Goal: Information Seeking & Learning: Learn about a topic

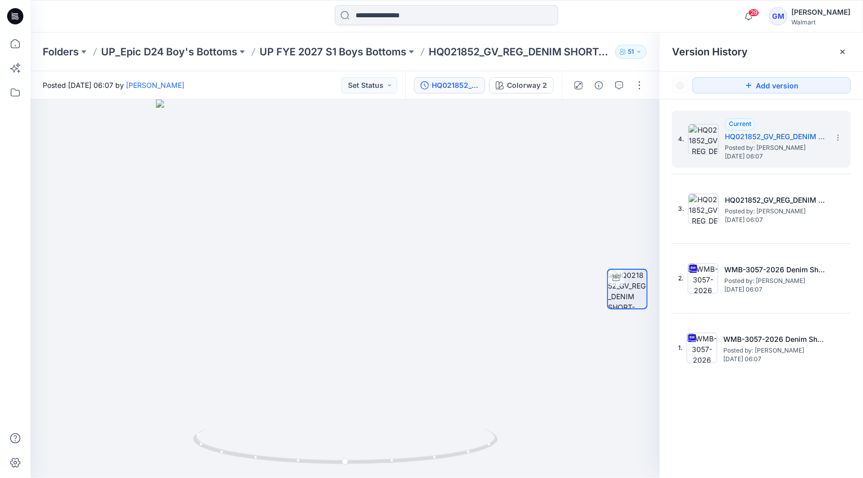
click at [607, 12] on div at bounding box center [447, 16] width 416 height 22
click at [416, 20] on input at bounding box center [447, 15] width 224 height 20
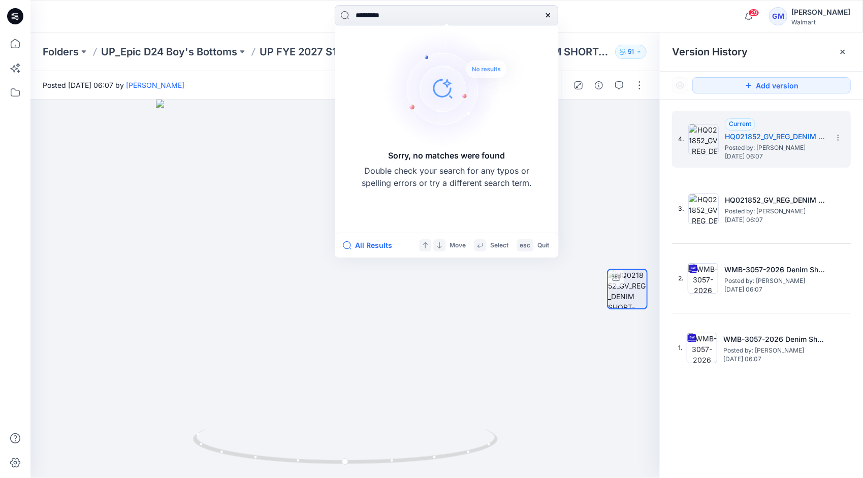
type input "*********"
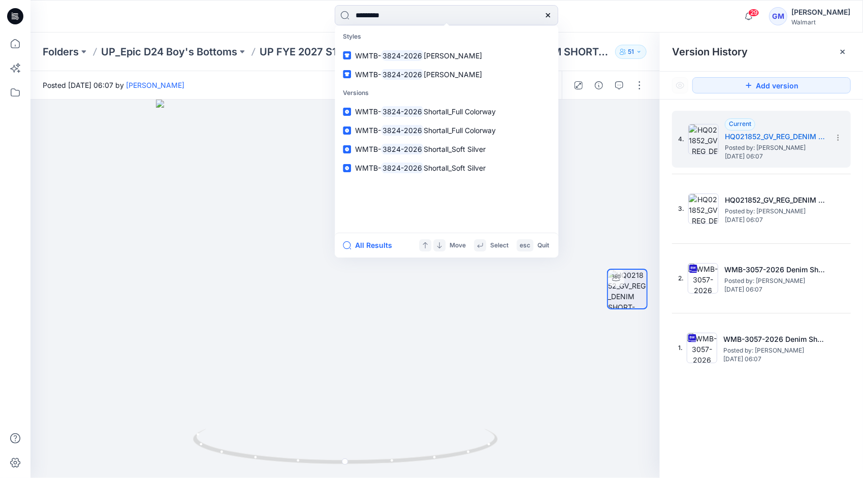
click at [362, 257] on div "All Results Move Select esc Quit" at bounding box center [447, 245] width 224 height 25
click at [365, 249] on button "All Results" at bounding box center [371, 245] width 56 height 12
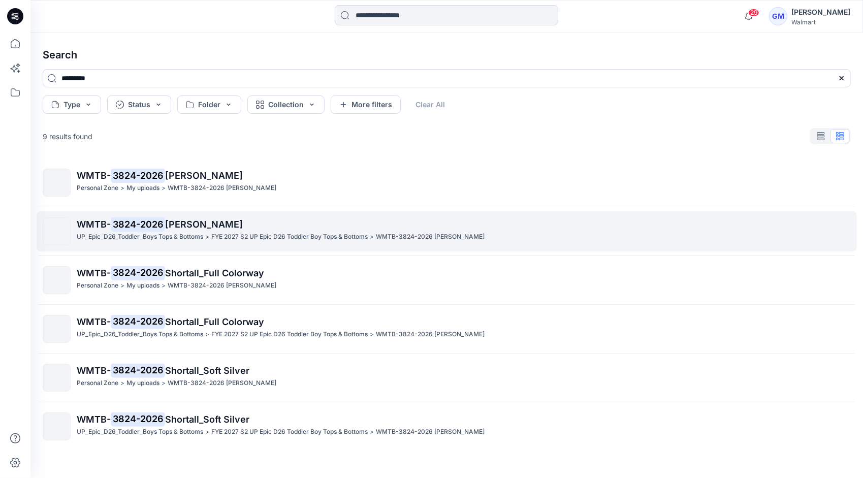
click at [192, 220] on span "[PERSON_NAME]" at bounding box center [204, 224] width 78 height 11
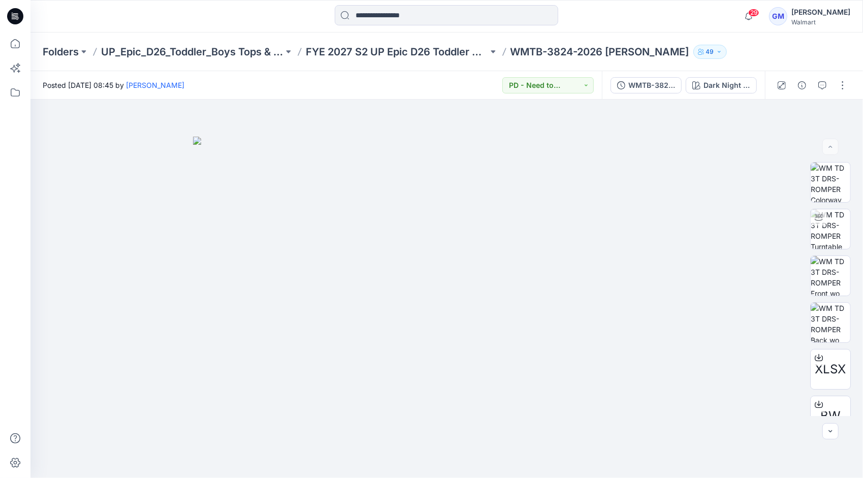
click at [602, 16] on div at bounding box center [447, 16] width 416 height 22
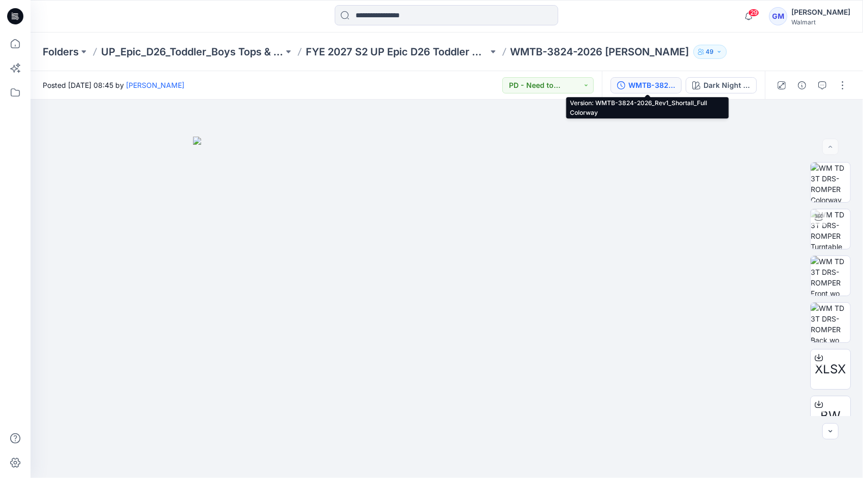
click at [654, 89] on div "WMTB-3824-2026_Rev1_Shortall_Full Colorway" at bounding box center [652, 85] width 47 height 11
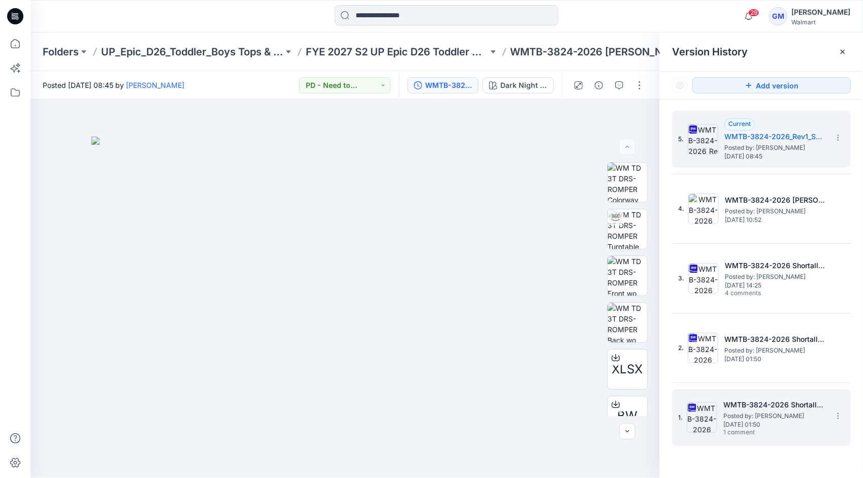
click at [766, 411] on span "Posted by: [PERSON_NAME]" at bounding box center [775, 416] width 102 height 10
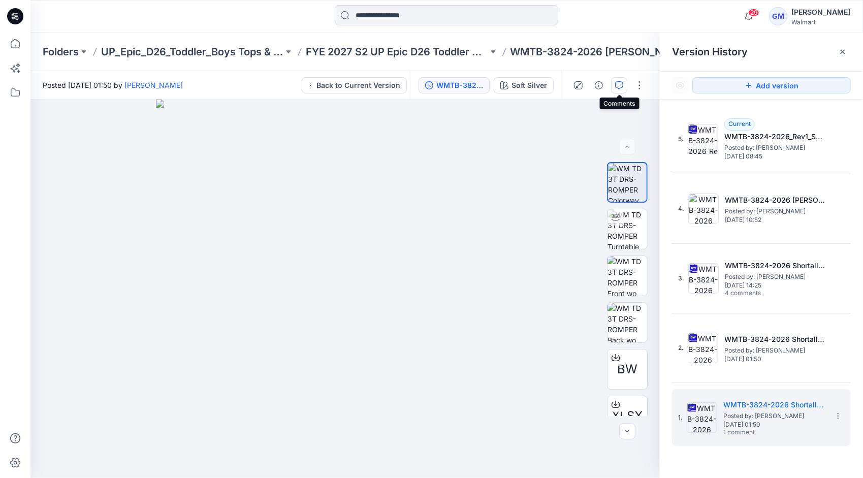
click at [626, 81] on button "button" at bounding box center [619, 85] width 16 height 16
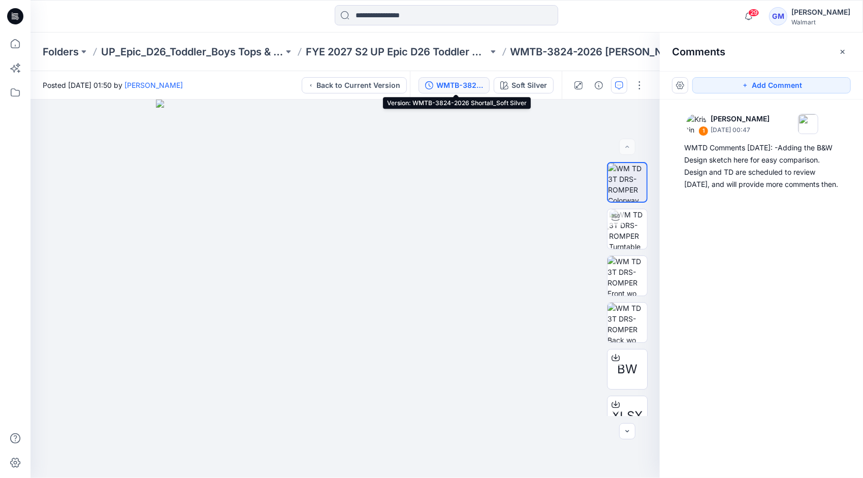
click at [451, 85] on div "WMTB-3824-2026 Shortall_Soft Silver" at bounding box center [459, 85] width 47 height 11
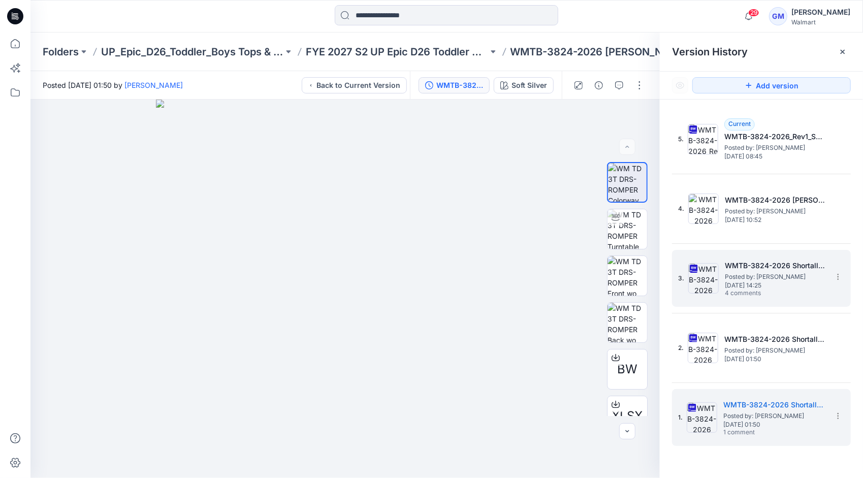
click at [766, 269] on h5 "WMTB-3824-2026 Shortall_Soft Silver" at bounding box center [776, 266] width 102 height 12
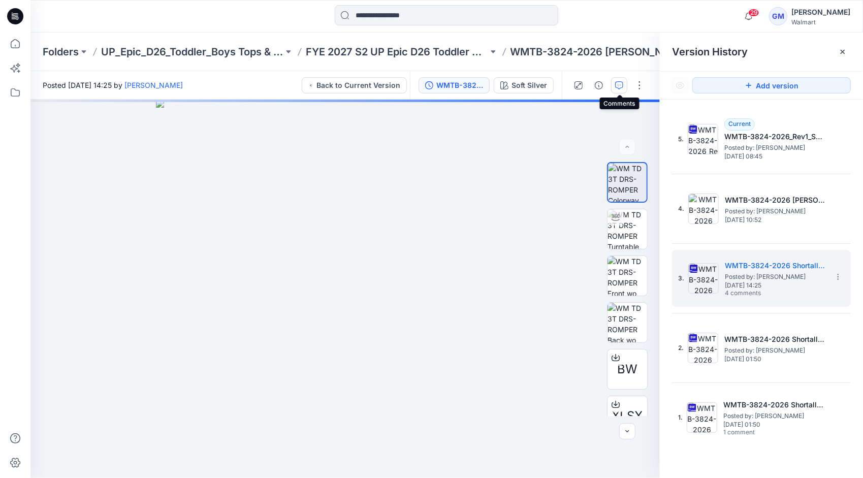
click at [618, 83] on icon "button" at bounding box center [619, 85] width 8 height 8
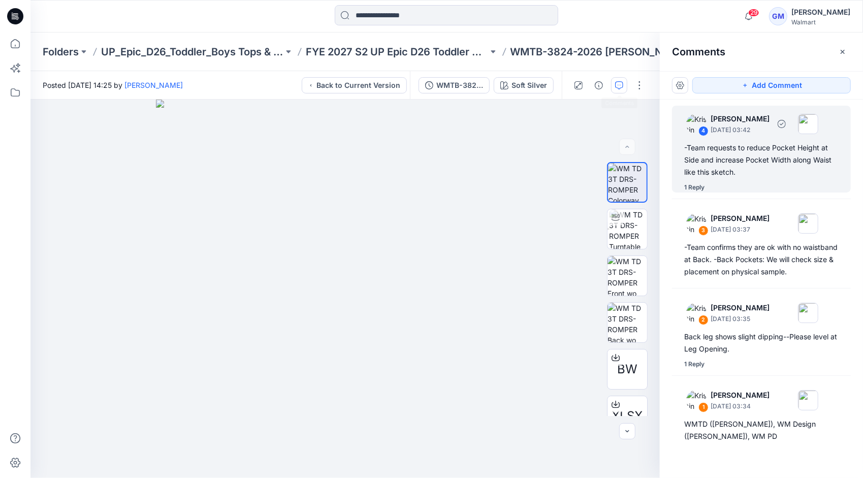
click at [692, 187] on div "1 Reply" at bounding box center [694, 187] width 20 height 10
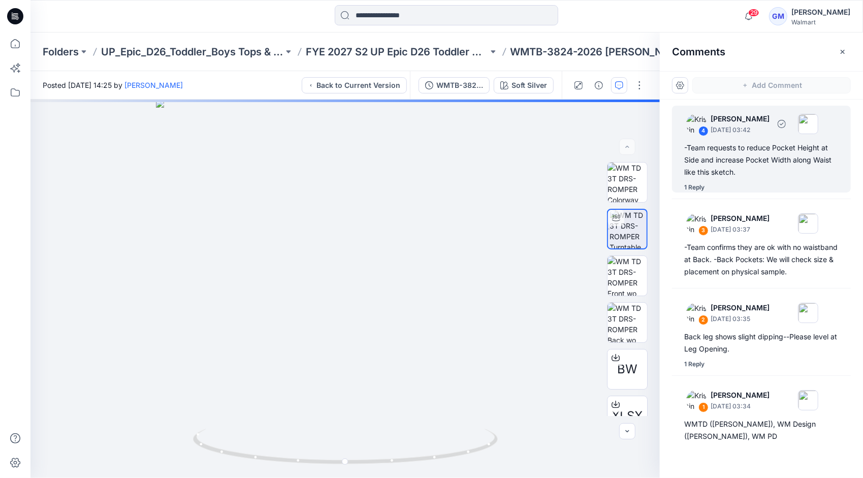
click at [743, 169] on div "-Team requests to reduce Pocket Height at Side and increase Pocket Width along …" at bounding box center [761, 160] width 154 height 37
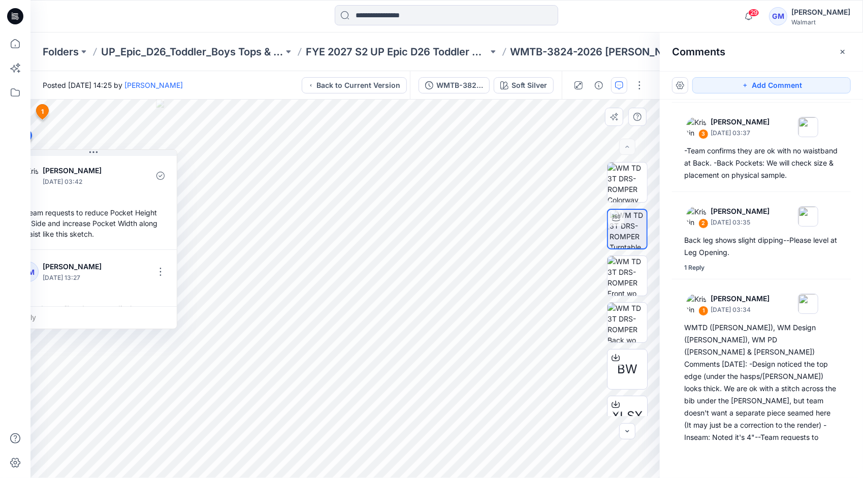
scroll to position [17, 0]
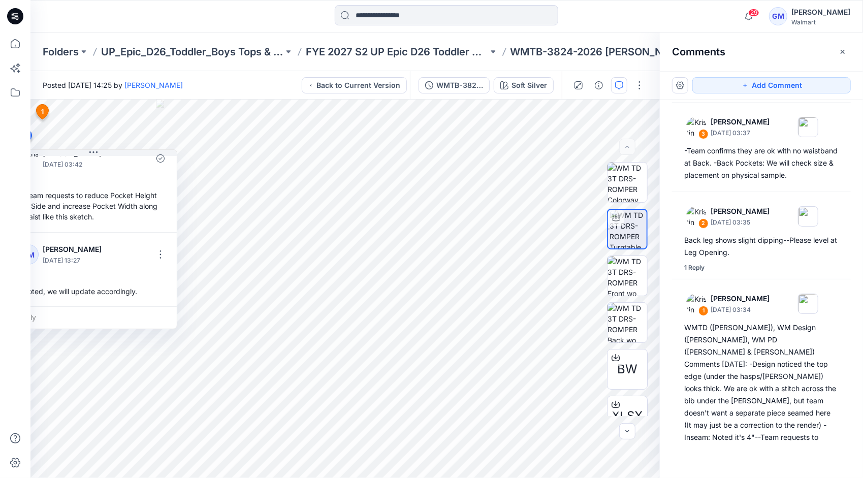
click at [664, 8] on div "29 Notifications Your style HQ021852_GV_REG_DENIM SHORT-REV1 has been updated w…" at bounding box center [446, 16] width 832 height 22
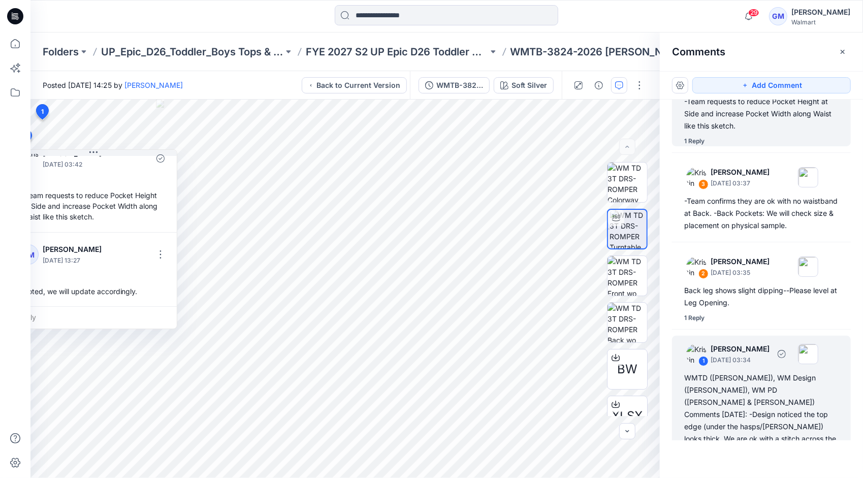
scroll to position [97, 0]
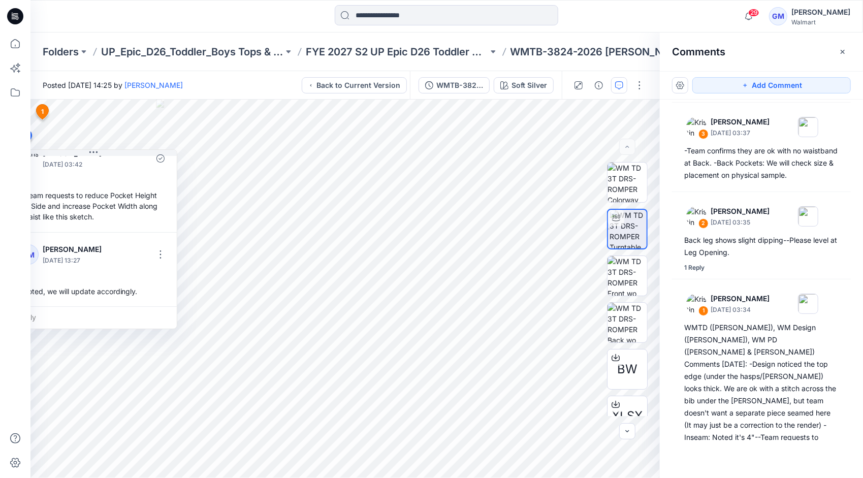
click at [629, 22] on div at bounding box center [447, 16] width 416 height 22
click at [481, 18] on input at bounding box center [447, 15] width 224 height 20
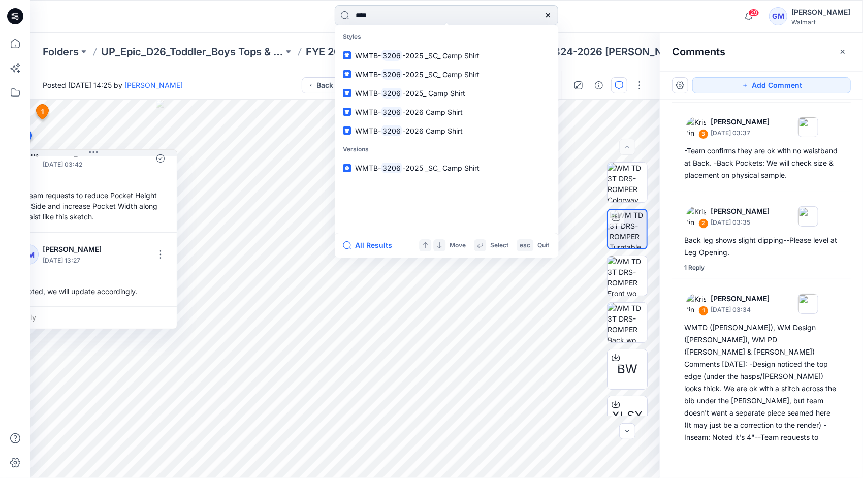
type input "****"
click at [373, 246] on button "All Results" at bounding box center [371, 245] width 56 height 12
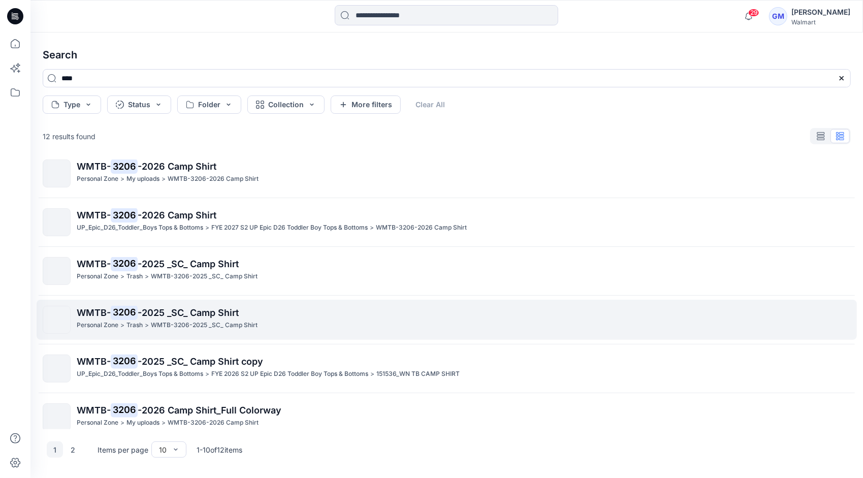
scroll to position [102, 0]
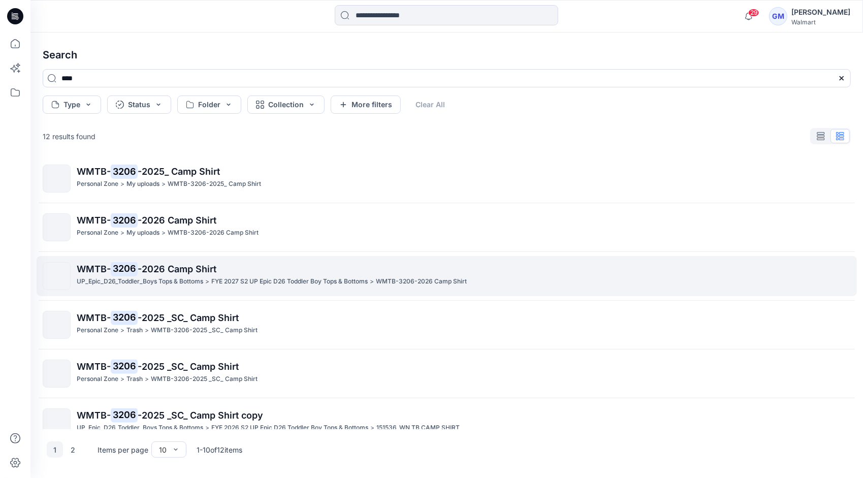
click at [203, 274] on p "WMTB- 3206 -2026 Camp Shirt" at bounding box center [464, 269] width 774 height 14
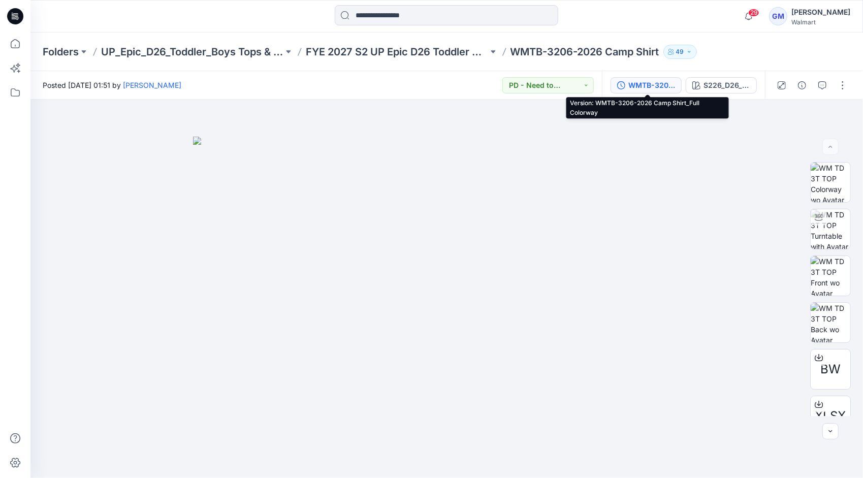
click at [660, 87] on div "WMTB-3206-2026 Camp Shirt_Full Colorway" at bounding box center [652, 85] width 47 height 11
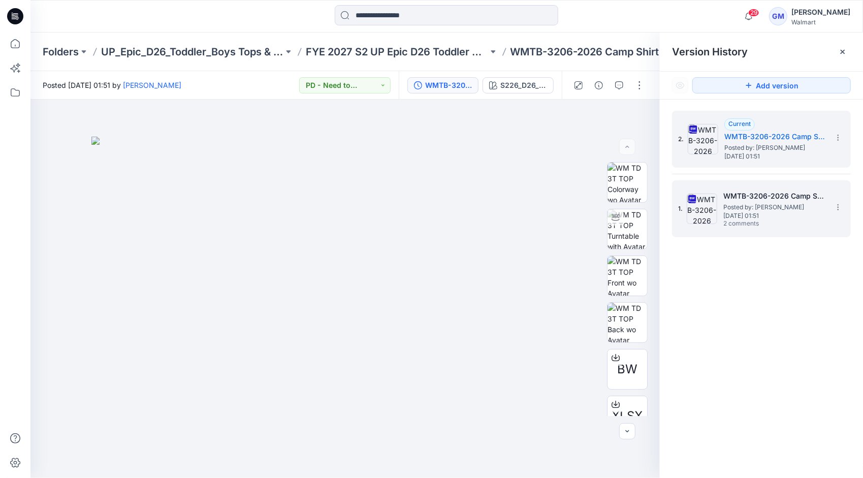
click at [770, 207] on span "Posted by: [PERSON_NAME]" at bounding box center [775, 207] width 102 height 10
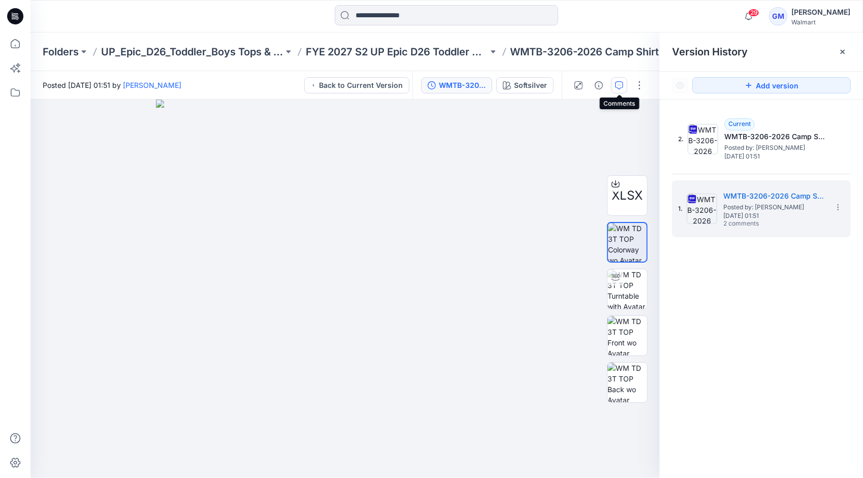
click at [618, 83] on icon "button" at bounding box center [619, 85] width 8 height 8
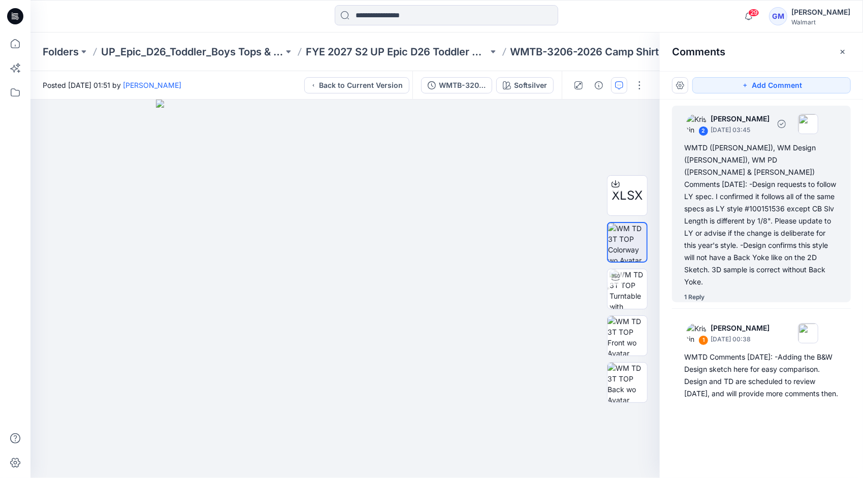
click at [755, 203] on div "WMTD ([PERSON_NAME]), WM Design ([PERSON_NAME]), WM PD ([PERSON_NAME] & [PERSON…" at bounding box center [761, 215] width 154 height 146
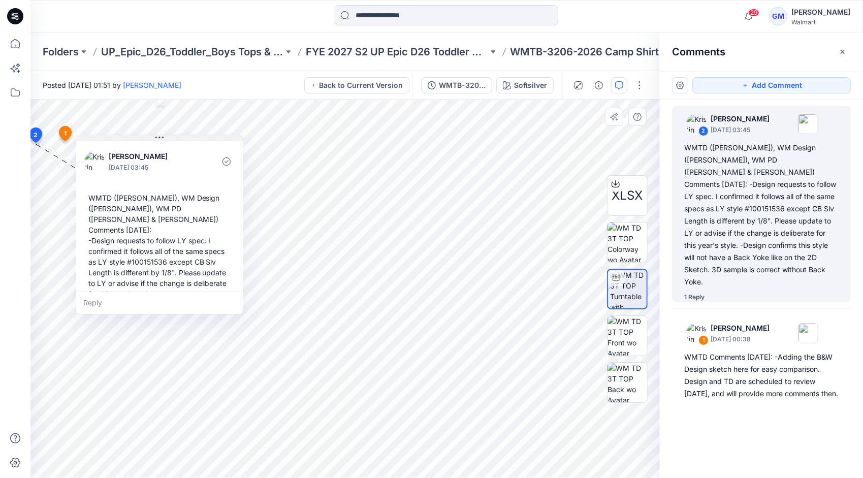
drag, startPoint x: 104, startPoint y: 151, endPoint x: 143, endPoint y: 142, distance: 40.8
click at [155, 142] on icon at bounding box center [159, 138] width 8 height 8
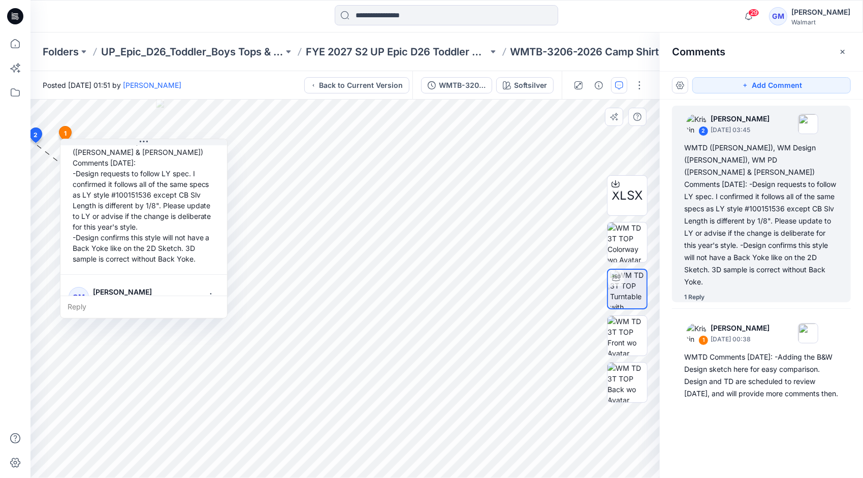
scroll to position [156, 0]
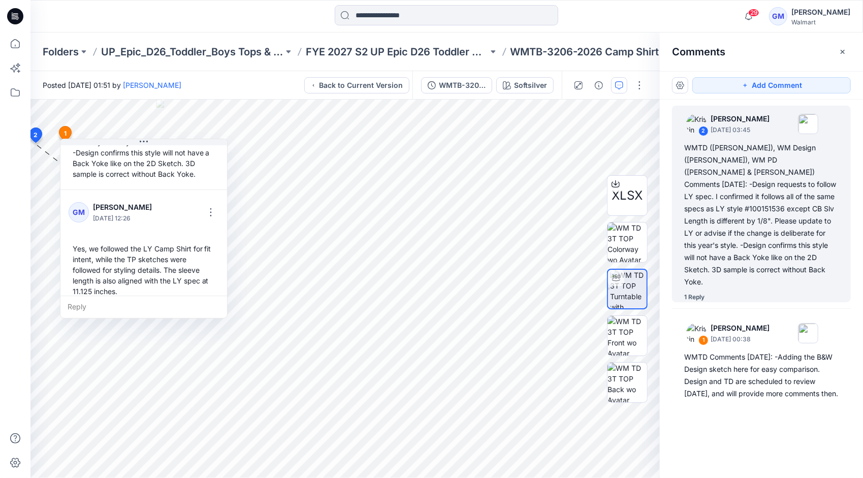
click at [630, 17] on div at bounding box center [447, 16] width 416 height 22
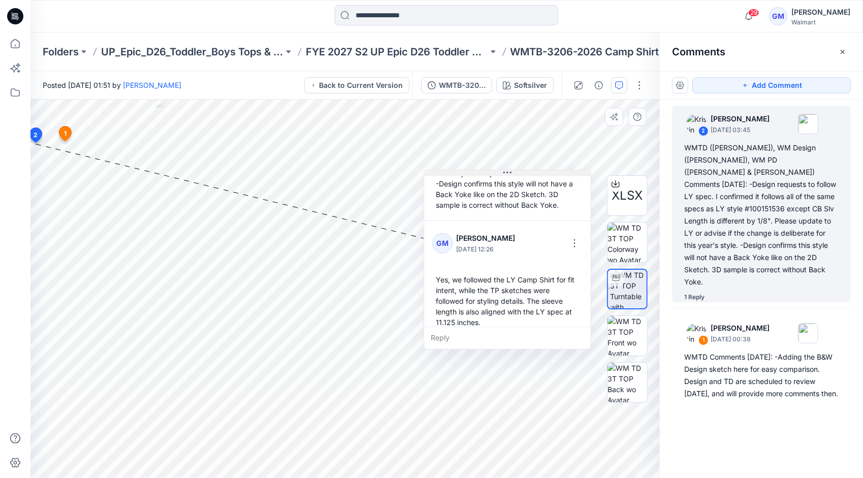
drag, startPoint x: 145, startPoint y: 140, endPoint x: 509, endPoint y: 171, distance: 365.1
click at [509, 171] on icon at bounding box center [508, 173] width 8 height 8
click at [682, 15] on div "29 Notifications Your style HQ021852_GV_REG_DENIM SHORT-REV1 has been updated w…" at bounding box center [446, 16] width 832 height 22
click at [453, 10] on input at bounding box center [447, 15] width 224 height 20
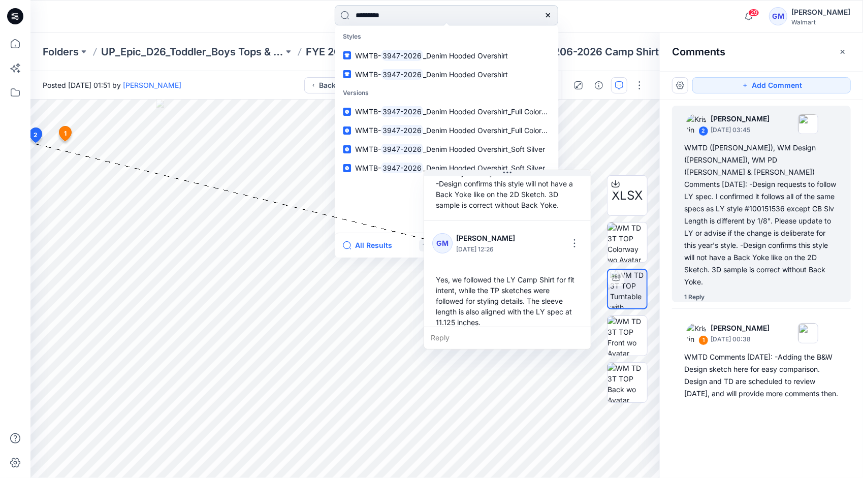
type input "*********"
click at [381, 243] on button "All Results" at bounding box center [371, 245] width 56 height 12
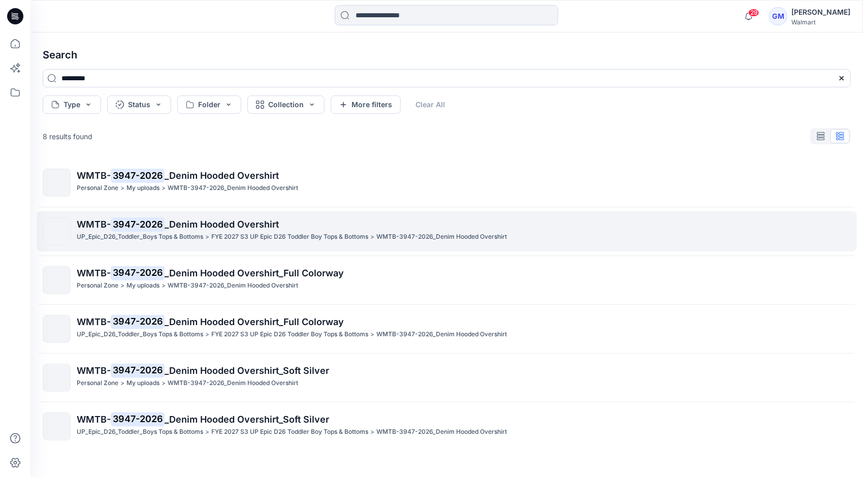
click at [242, 222] on span "_Denim Hooded Overshirt" at bounding box center [222, 224] width 114 height 11
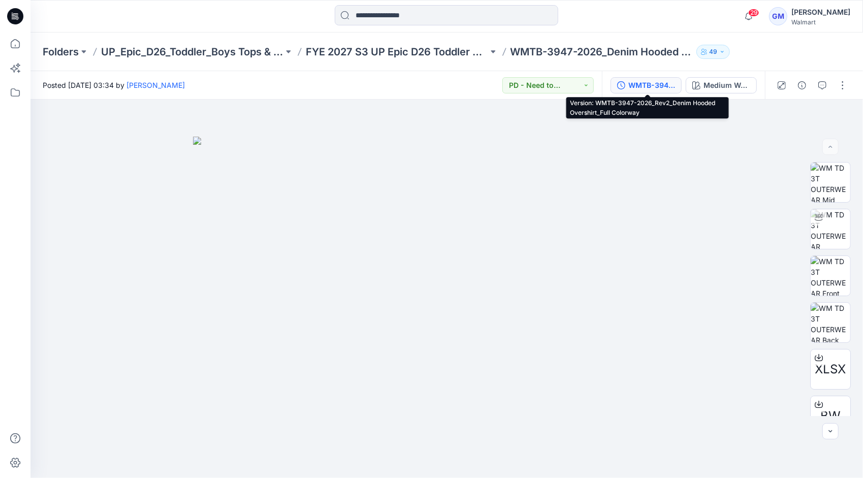
click at [661, 84] on div "WMTB-3947-2026_Rev2_Denim Hooded Overshirt_Full Colorway" at bounding box center [652, 85] width 47 height 11
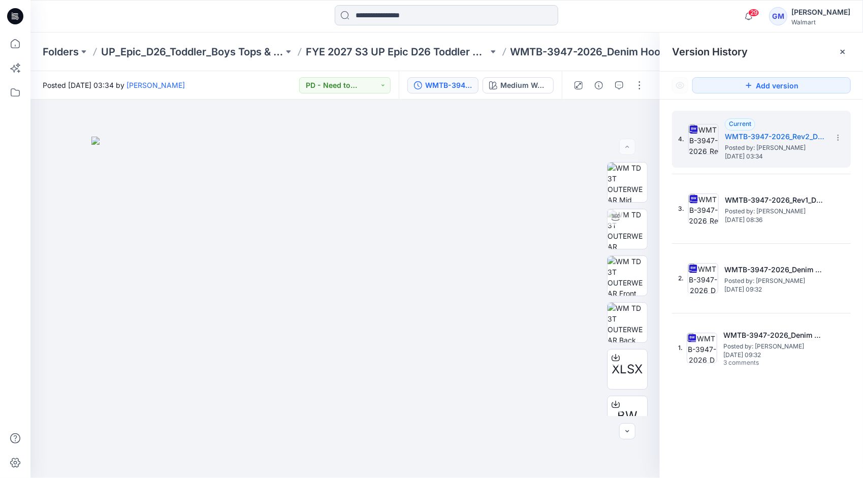
click at [389, 21] on input at bounding box center [447, 15] width 224 height 20
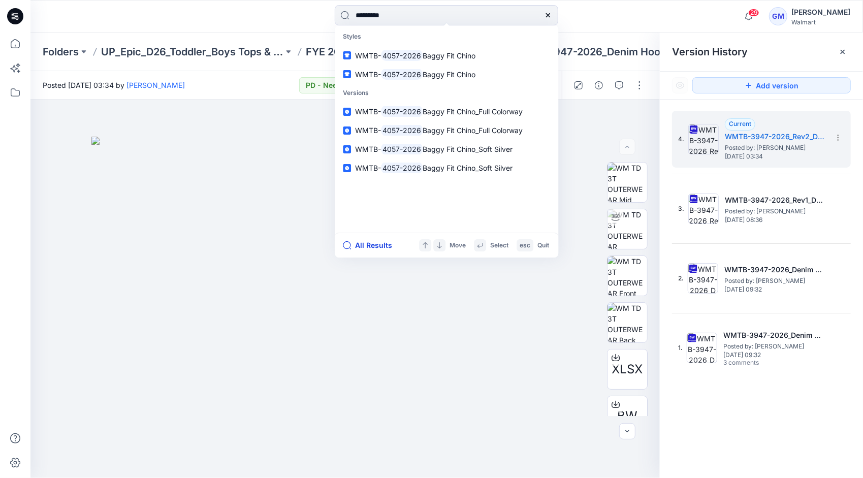
type input "*********"
click at [381, 245] on button "All Results" at bounding box center [371, 245] width 56 height 12
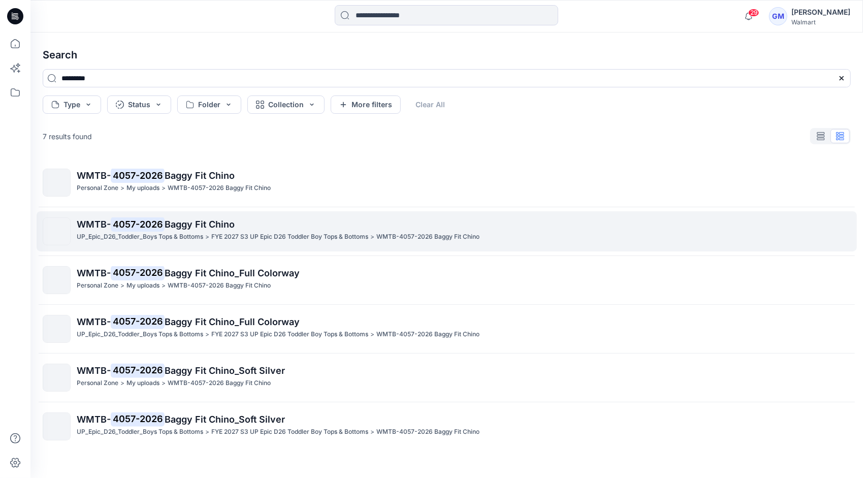
click at [224, 220] on span "Baggy Fit Chino" at bounding box center [200, 224] width 70 height 11
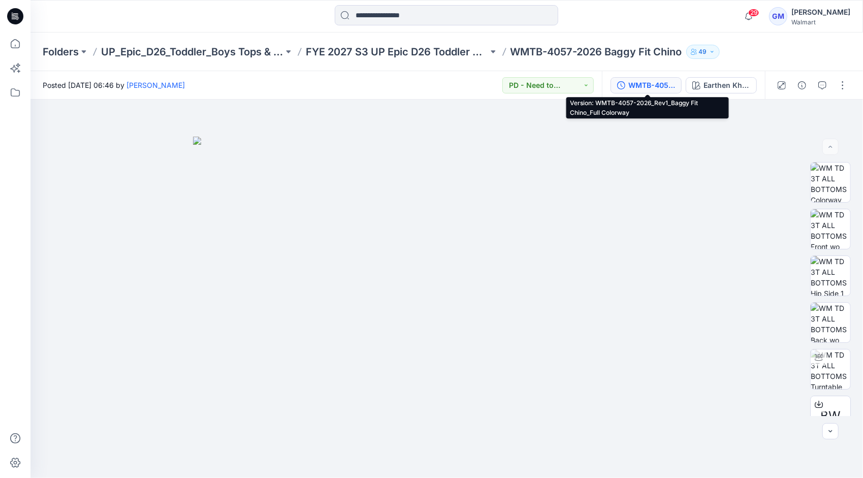
click at [644, 82] on div "WMTB-4057-2026_Rev1_Baggy Fit Chino_Full Colorway" at bounding box center [652, 85] width 47 height 11
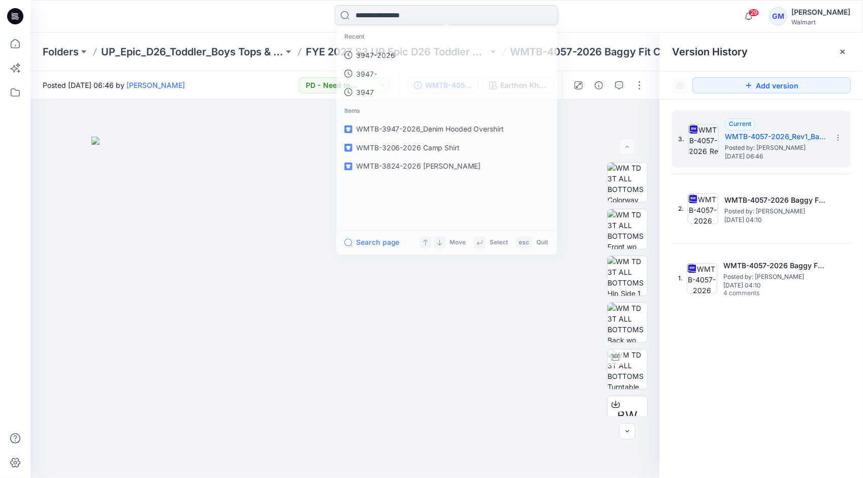
click at [427, 17] on input at bounding box center [447, 15] width 224 height 20
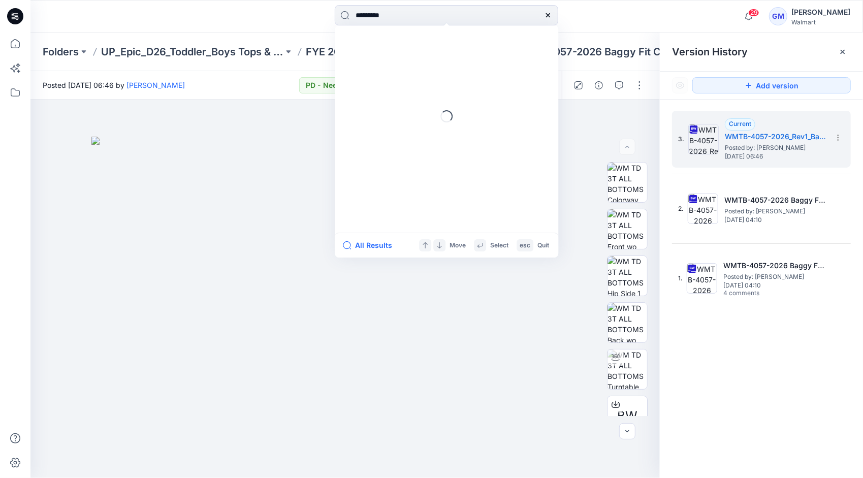
type input "*********"
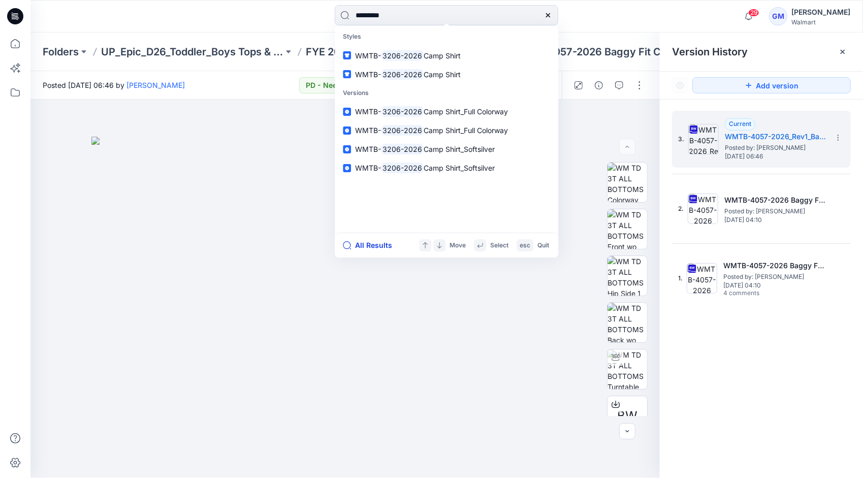
click at [383, 245] on button "All Results" at bounding box center [371, 245] width 56 height 12
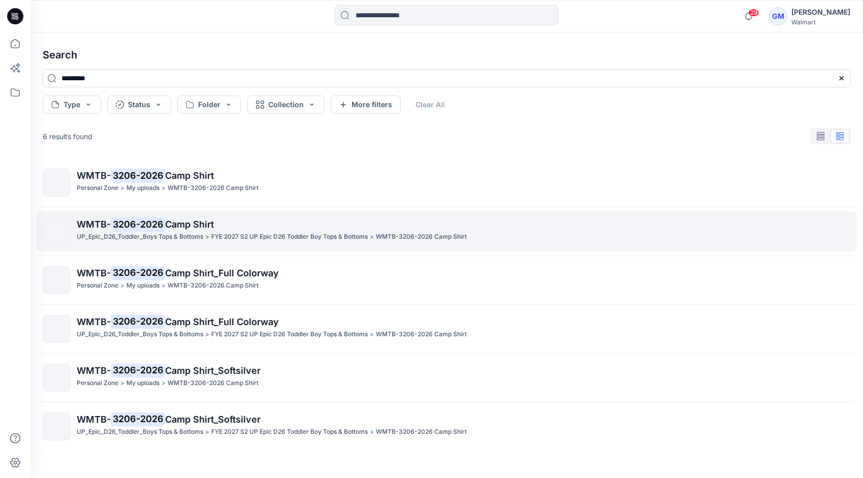
click at [202, 234] on p "UP_Epic_D26_Toddler_Boys Tops & Bottoms" at bounding box center [140, 237] width 127 height 11
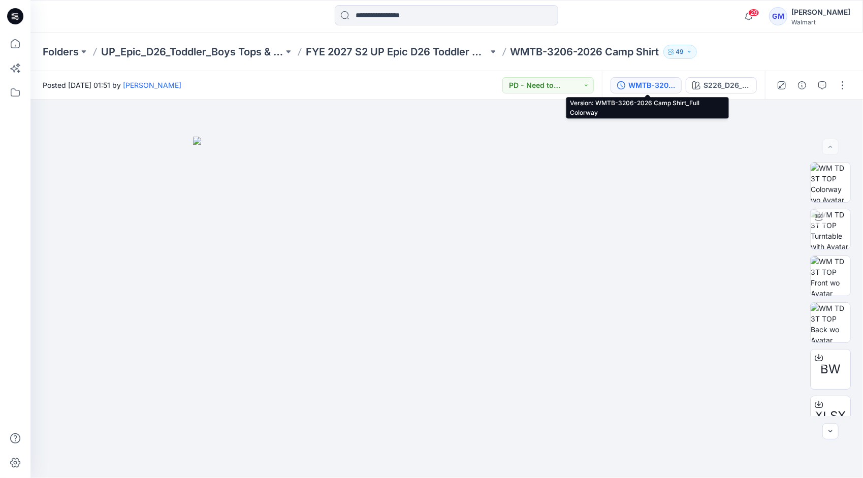
click at [664, 90] on div "WMTB-3206-2026 Camp Shirt_Full Colorway" at bounding box center [652, 85] width 47 height 11
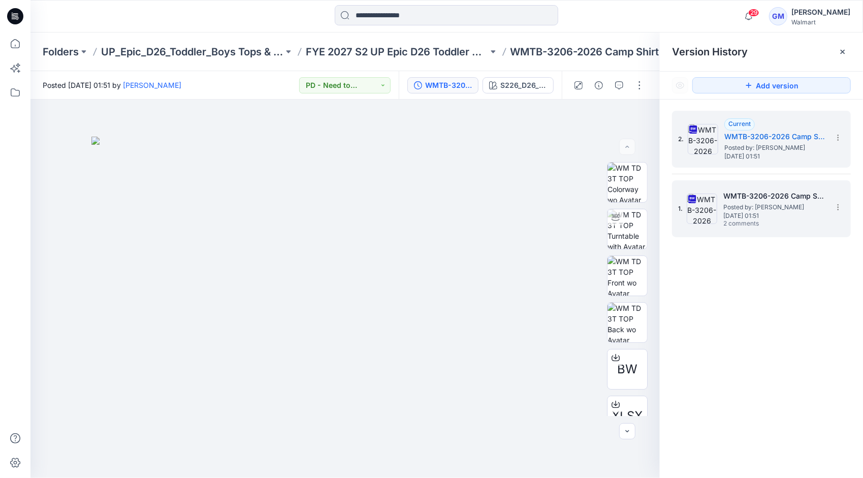
click at [780, 203] on span "Posted by: [PERSON_NAME]" at bounding box center [775, 207] width 102 height 10
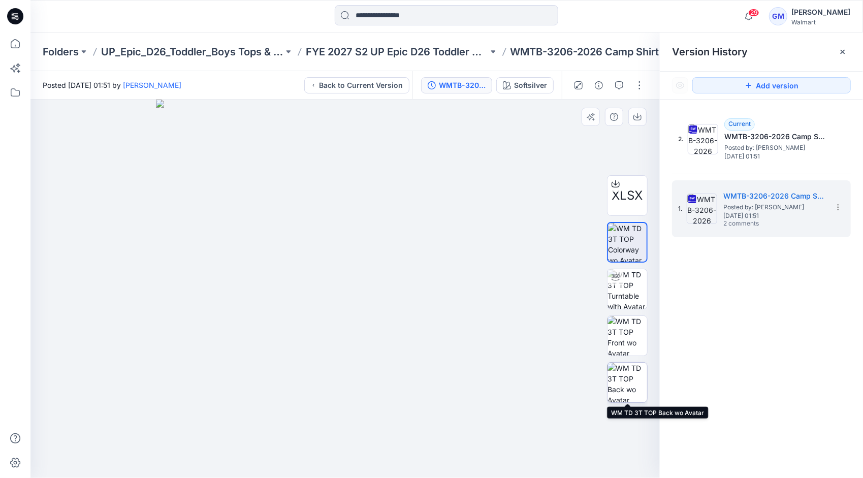
click at [630, 380] on img at bounding box center [628, 383] width 40 height 40
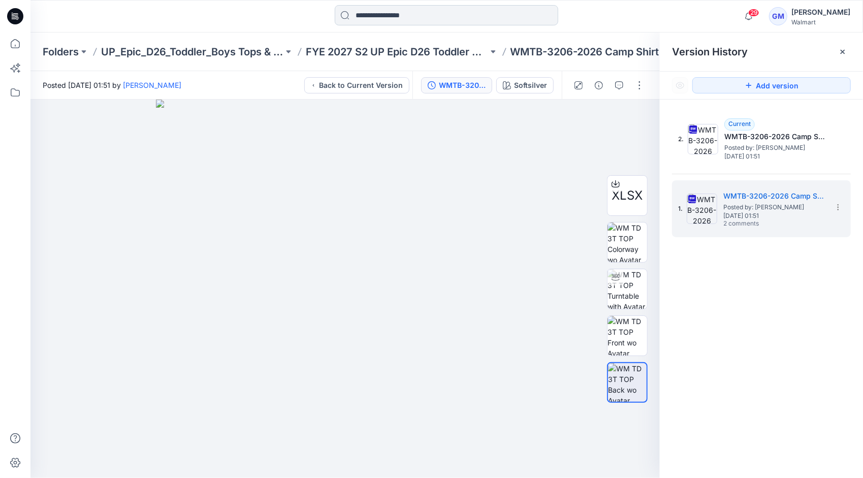
click at [437, 8] on input at bounding box center [447, 15] width 224 height 20
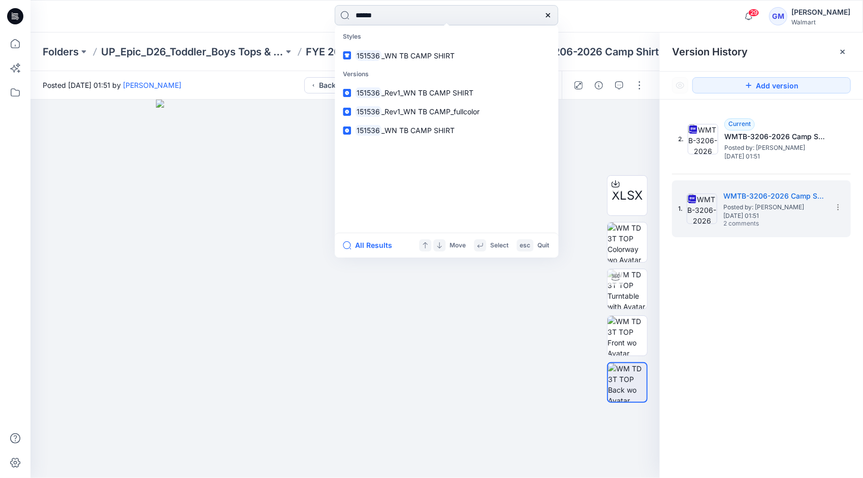
type input "******"
click at [361, 244] on button "All Results" at bounding box center [371, 245] width 56 height 12
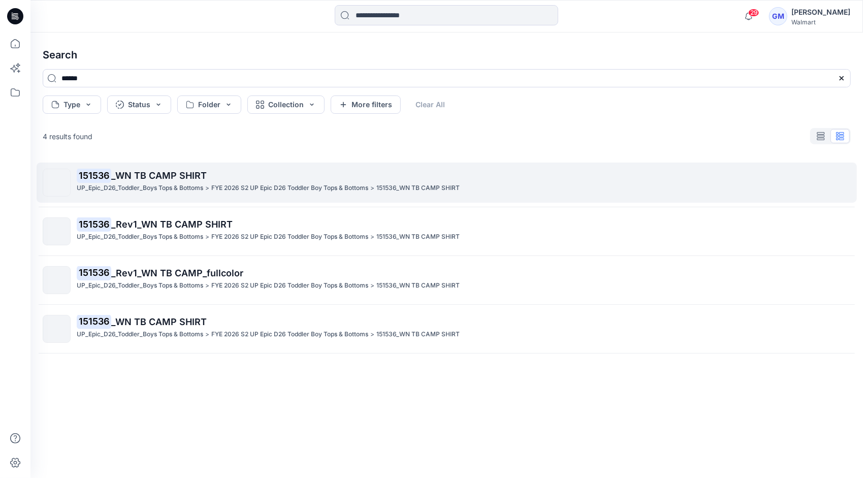
click at [177, 189] on p "UP_Epic_D26_Toddler_Boys Tops & Bottoms" at bounding box center [140, 188] width 127 height 11
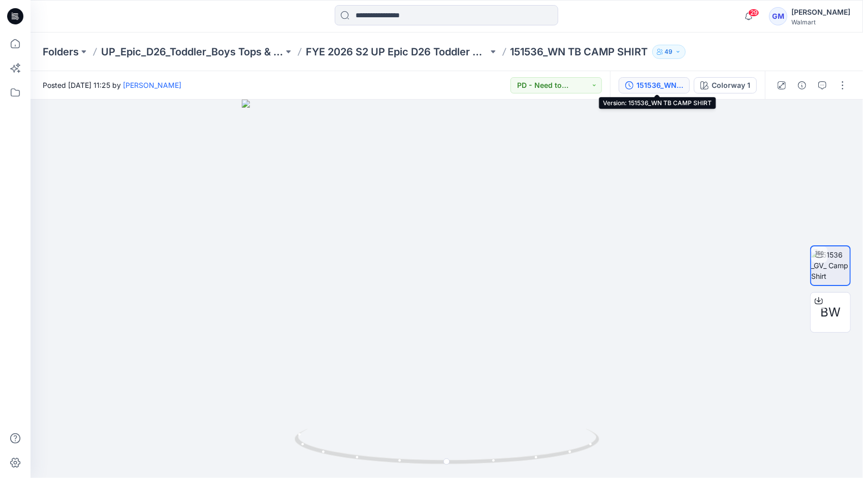
click at [669, 88] on div "151536_WN TB CAMP SHIRT" at bounding box center [660, 85] width 47 height 11
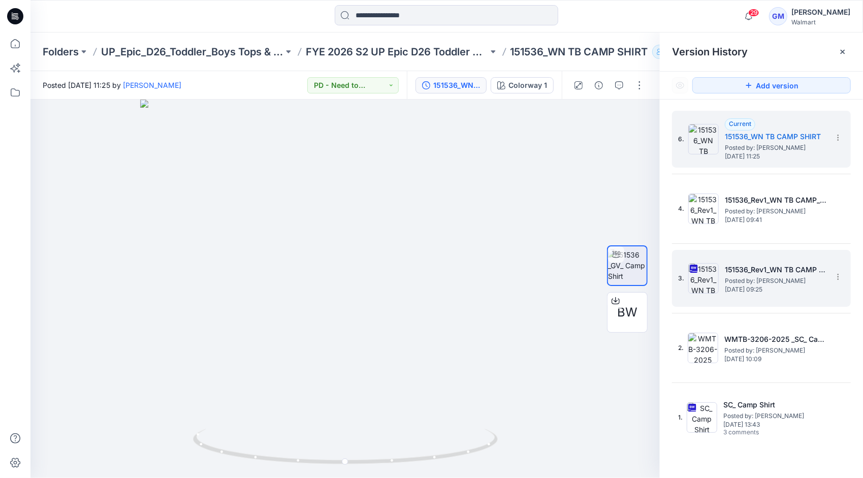
click at [746, 280] on span "Posted by: [PERSON_NAME]" at bounding box center [776, 281] width 102 height 10
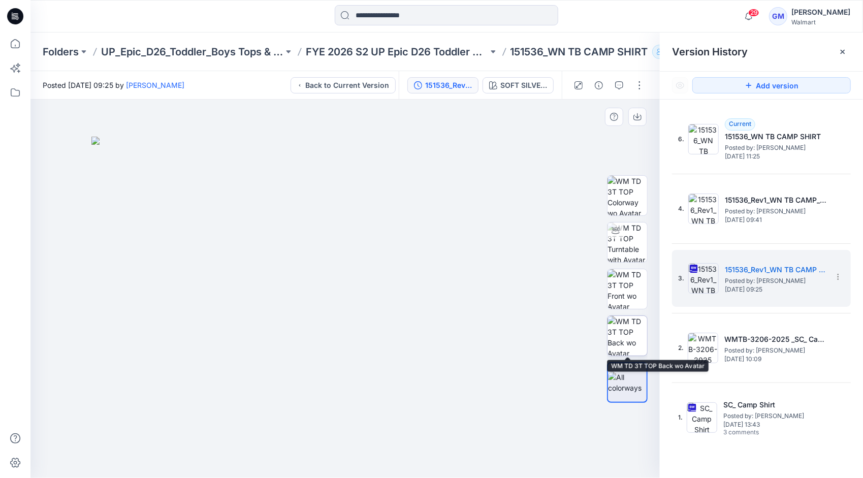
click at [628, 321] on img at bounding box center [628, 336] width 40 height 40
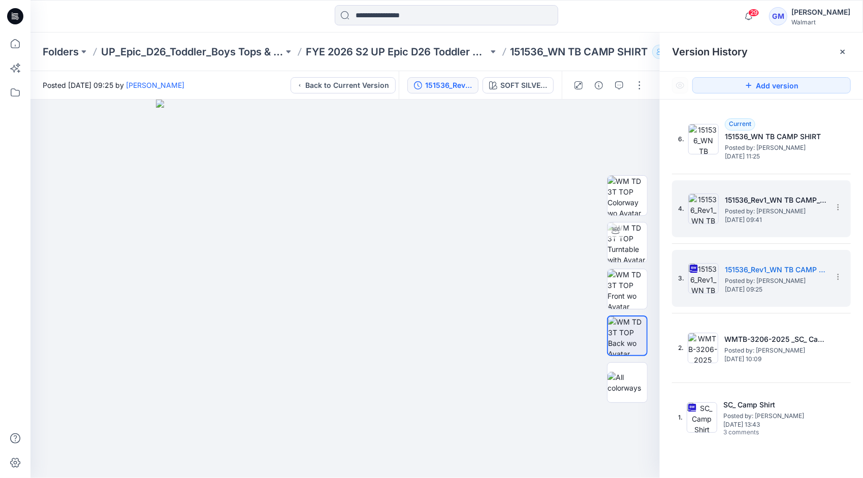
click at [729, 203] on h5 "151536_Rev1_WN TB CAMP_fullcolor" at bounding box center [776, 200] width 102 height 12
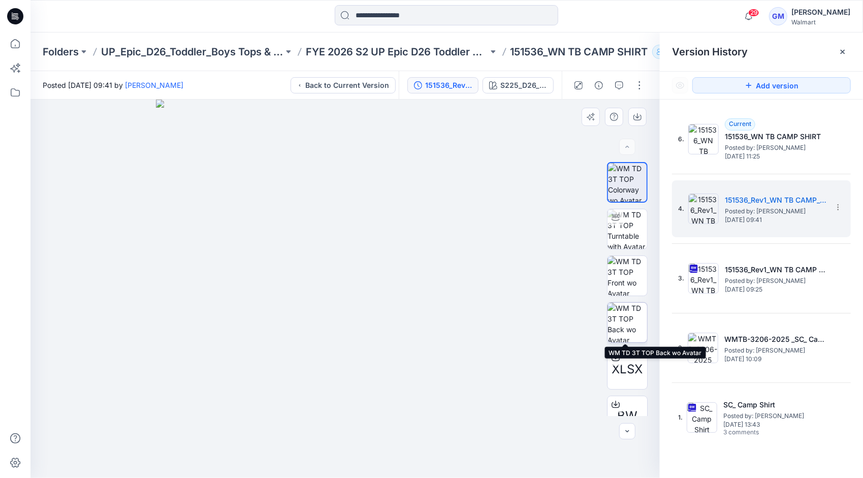
click at [623, 318] on img at bounding box center [628, 323] width 40 height 40
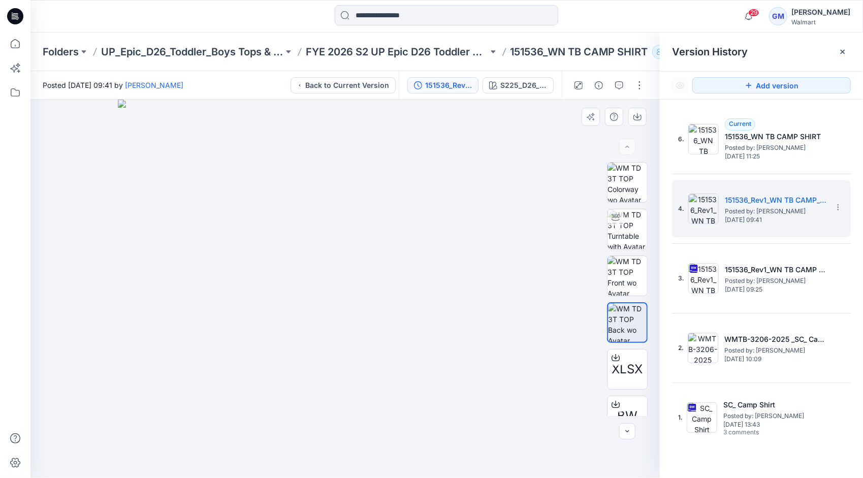
drag, startPoint x: 356, startPoint y: 160, endPoint x: 355, endPoint y: 226, distance: 66.6
click at [355, 226] on img at bounding box center [345, 289] width 455 height 379
